Goal: Transaction & Acquisition: Purchase product/service

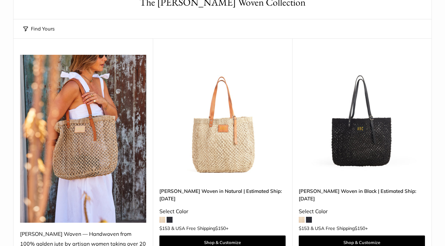
scroll to position [65, 0]
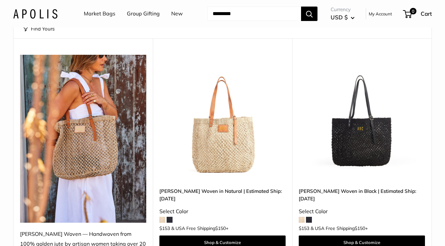
click at [0, 0] on img at bounding box center [0, 0] width 0 height 0
click at [91, 141] on img at bounding box center [83, 139] width 126 height 168
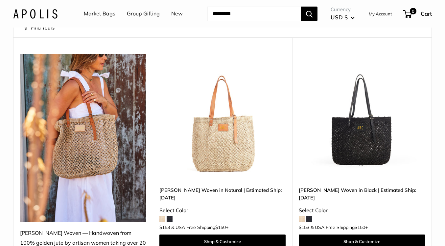
click at [0, 0] on img at bounding box center [0, 0] width 0 height 0
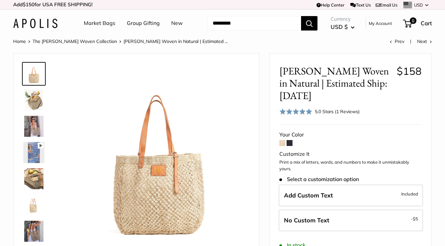
click at [31, 176] on img at bounding box center [33, 179] width 21 height 21
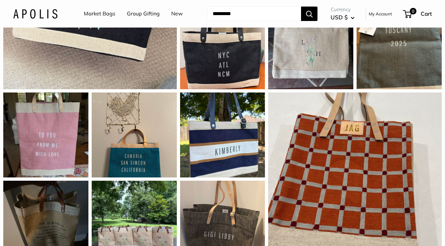
scroll to position [603, 0]
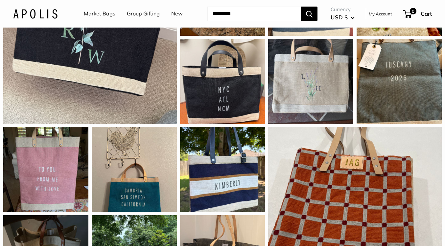
click at [86, 13] on link "Market Bags" at bounding box center [100, 14] width 32 height 10
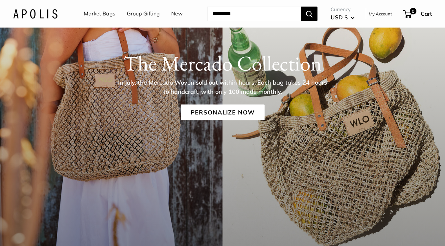
scroll to position [107, 0]
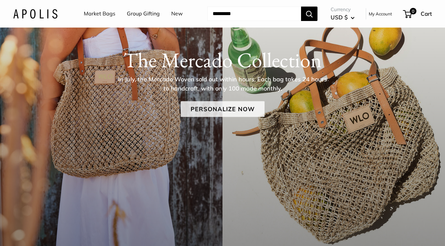
click at [201, 107] on link "Personalize Now" at bounding box center [223, 109] width 84 height 16
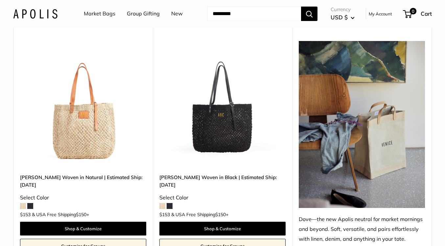
scroll to position [560, 0]
